Goal: Find specific page/section: Find specific page/section

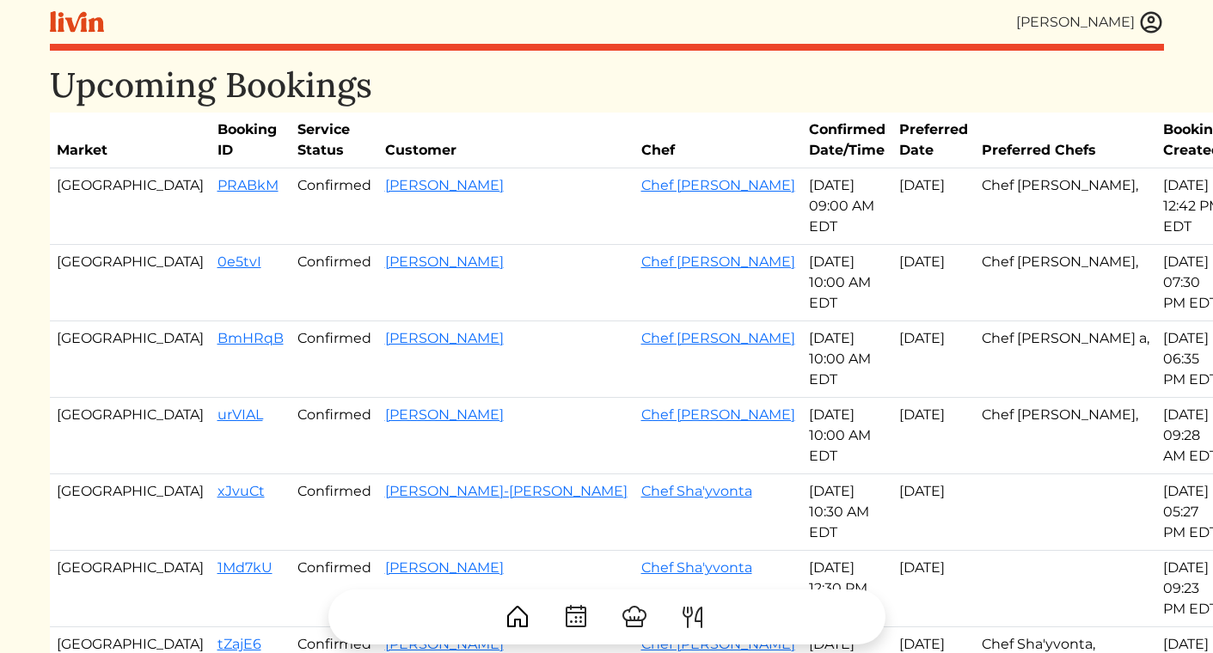
click at [1154, 20] on img at bounding box center [1151, 22] width 26 height 26
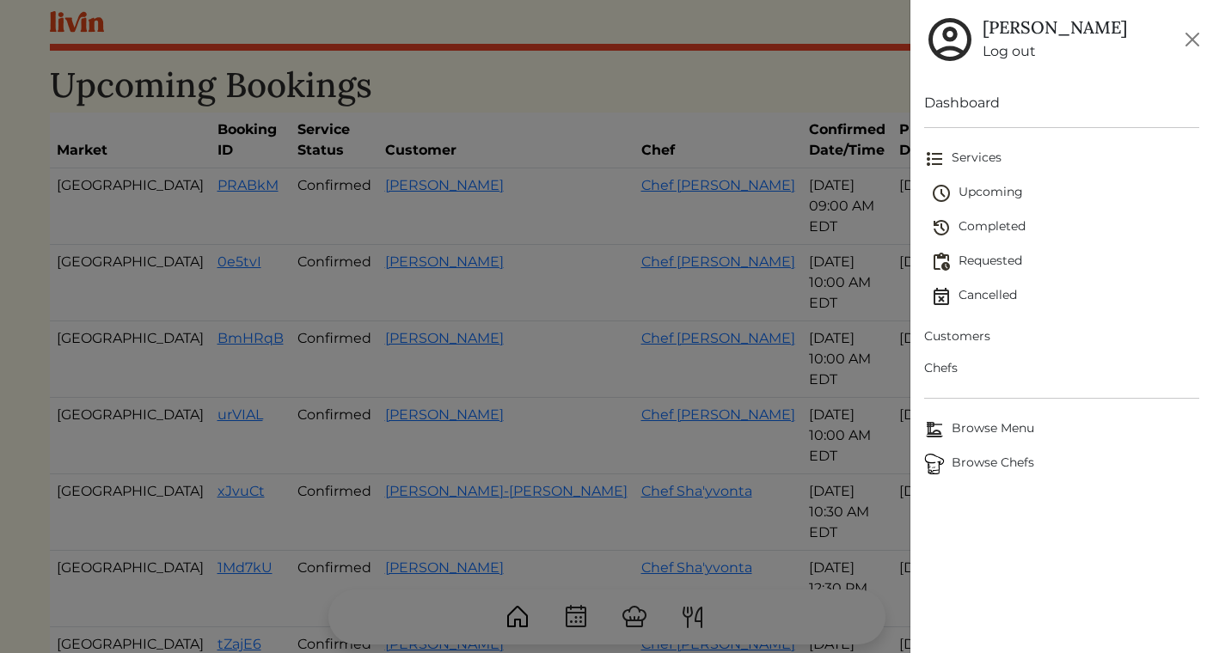
click at [975, 193] on span "Upcoming" at bounding box center [1065, 193] width 268 height 21
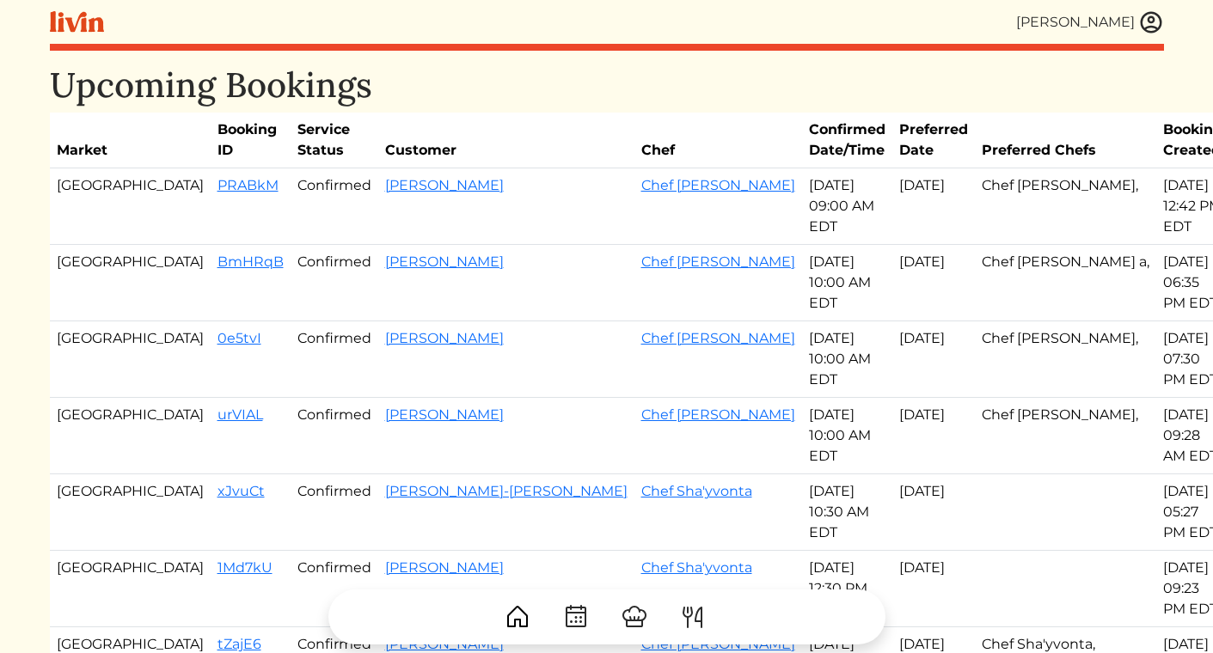
click at [1143, 21] on img at bounding box center [1151, 22] width 26 height 26
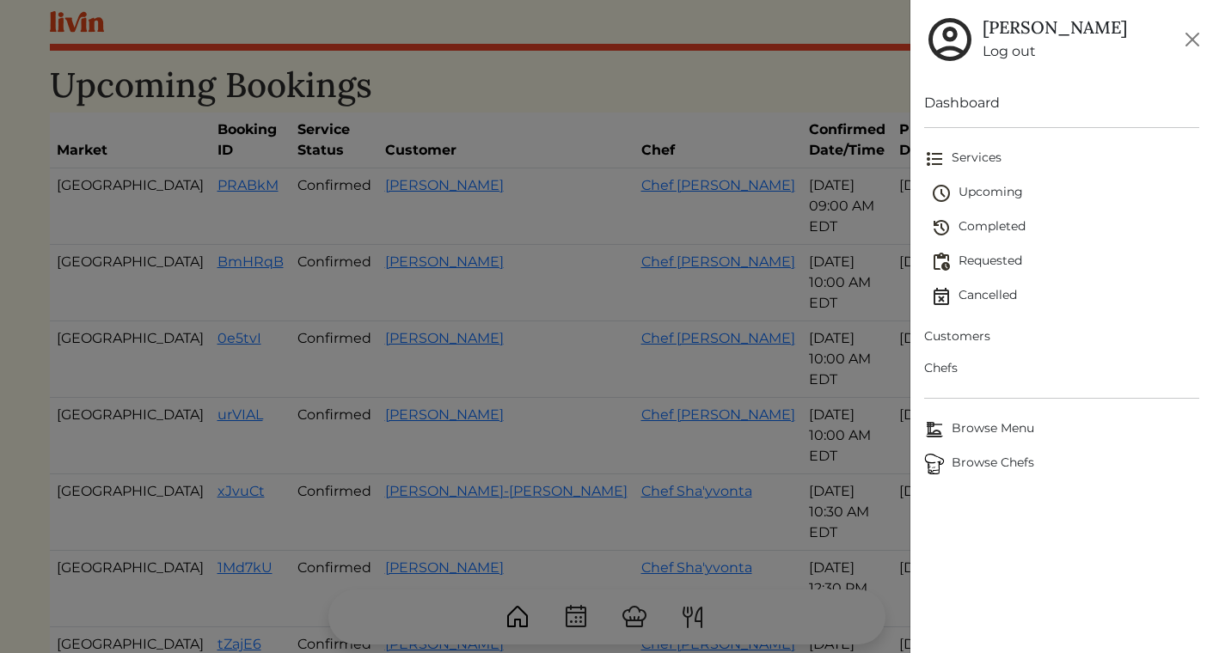
click at [958, 327] on span "Customers" at bounding box center [1061, 336] width 275 height 18
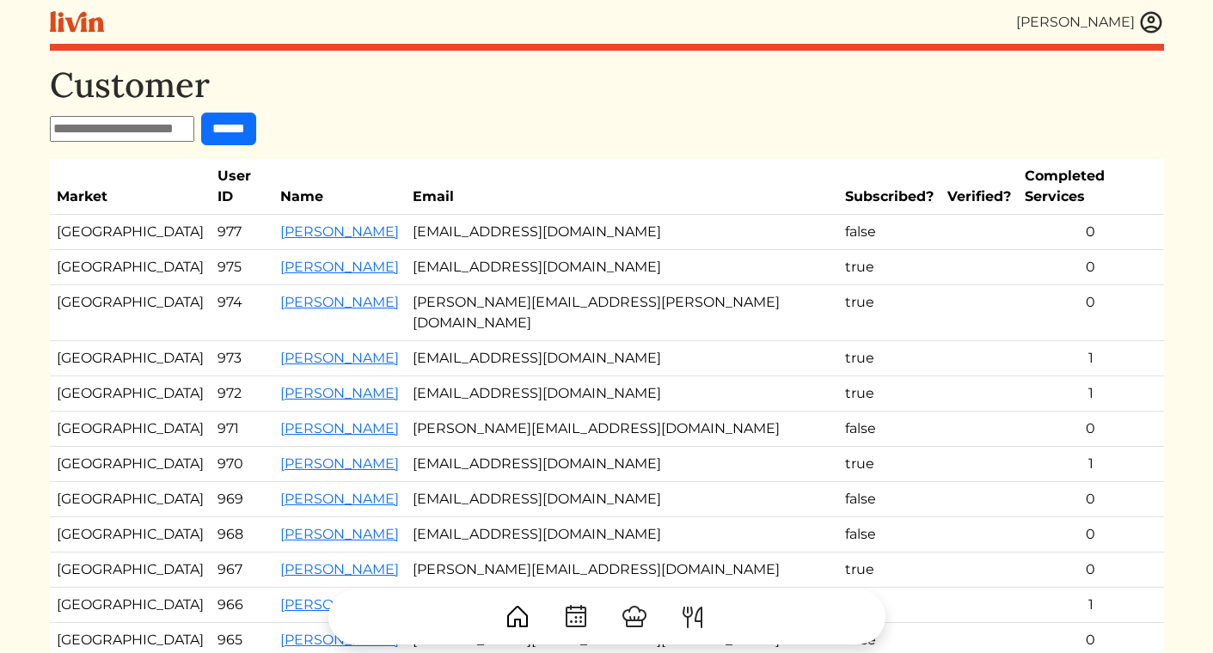
click at [159, 138] on input "text" at bounding box center [122, 129] width 144 height 26
type input "******"
click at [201, 113] on input "******" at bounding box center [228, 129] width 55 height 33
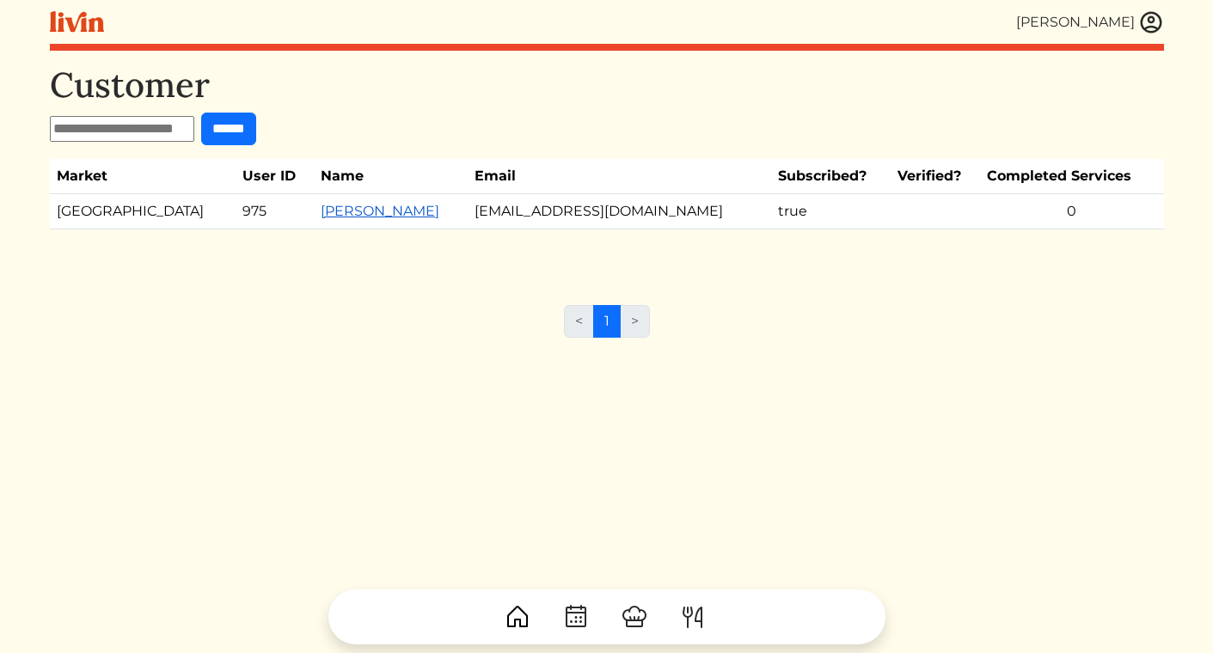
click at [321, 203] on link "[PERSON_NAME]" at bounding box center [380, 211] width 119 height 16
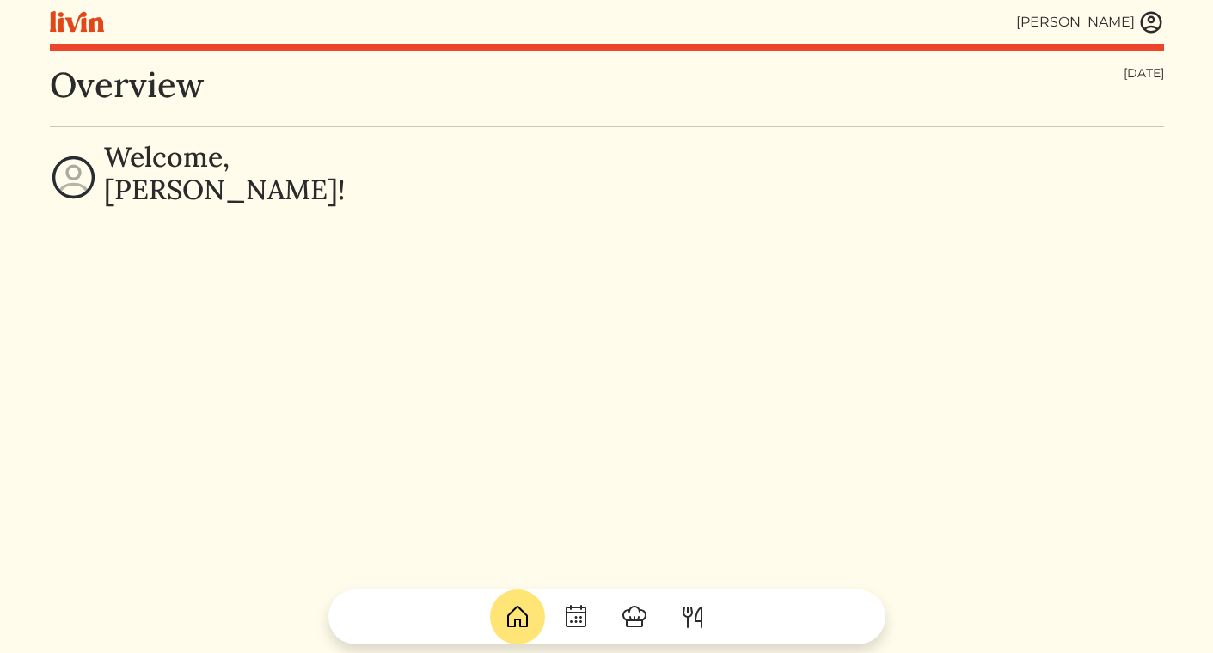
click at [1146, 17] on img at bounding box center [1151, 22] width 26 height 26
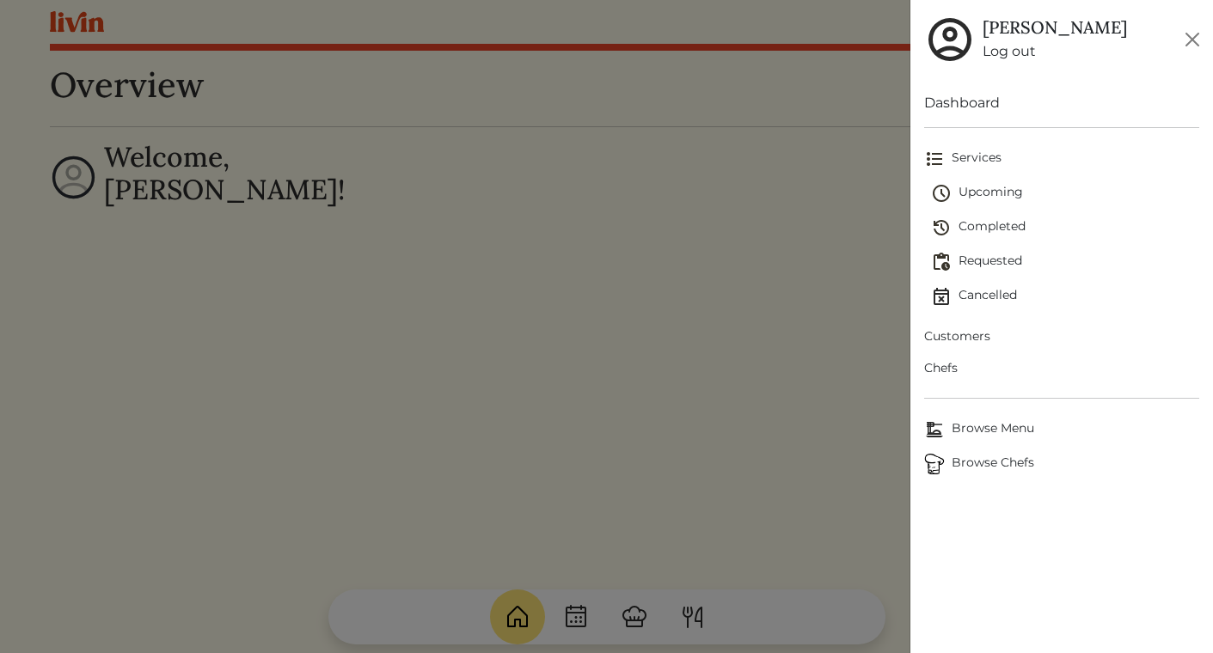
click at [971, 344] on span "Customers" at bounding box center [1061, 336] width 275 height 18
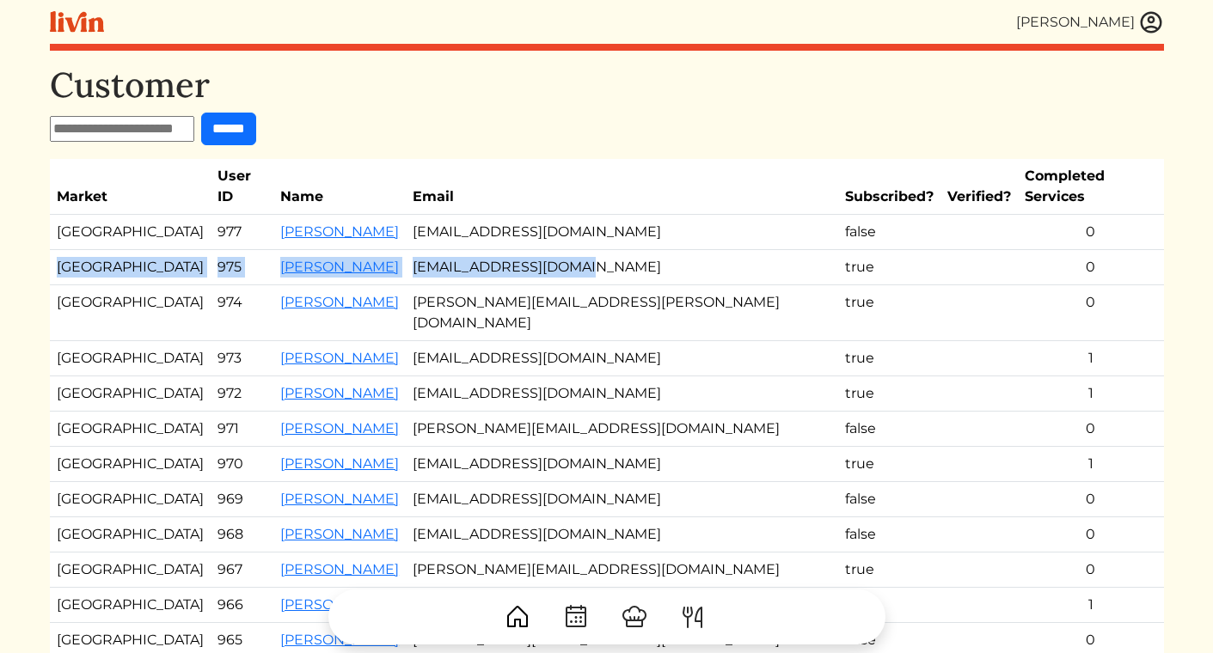
drag, startPoint x: 57, startPoint y: 241, endPoint x: 620, endPoint y: 257, distance: 563.2
click at [621, 257] on tr "Los Angeles 975 [PERSON_NAME] [EMAIL_ADDRESS][DOMAIN_NAME] true 0" at bounding box center [607, 267] width 1114 height 35
copy tr "Los Angeles 975 [PERSON_NAME] [EMAIL_ADDRESS][DOMAIN_NAME]"
